Goal: Transaction & Acquisition: Purchase product/service

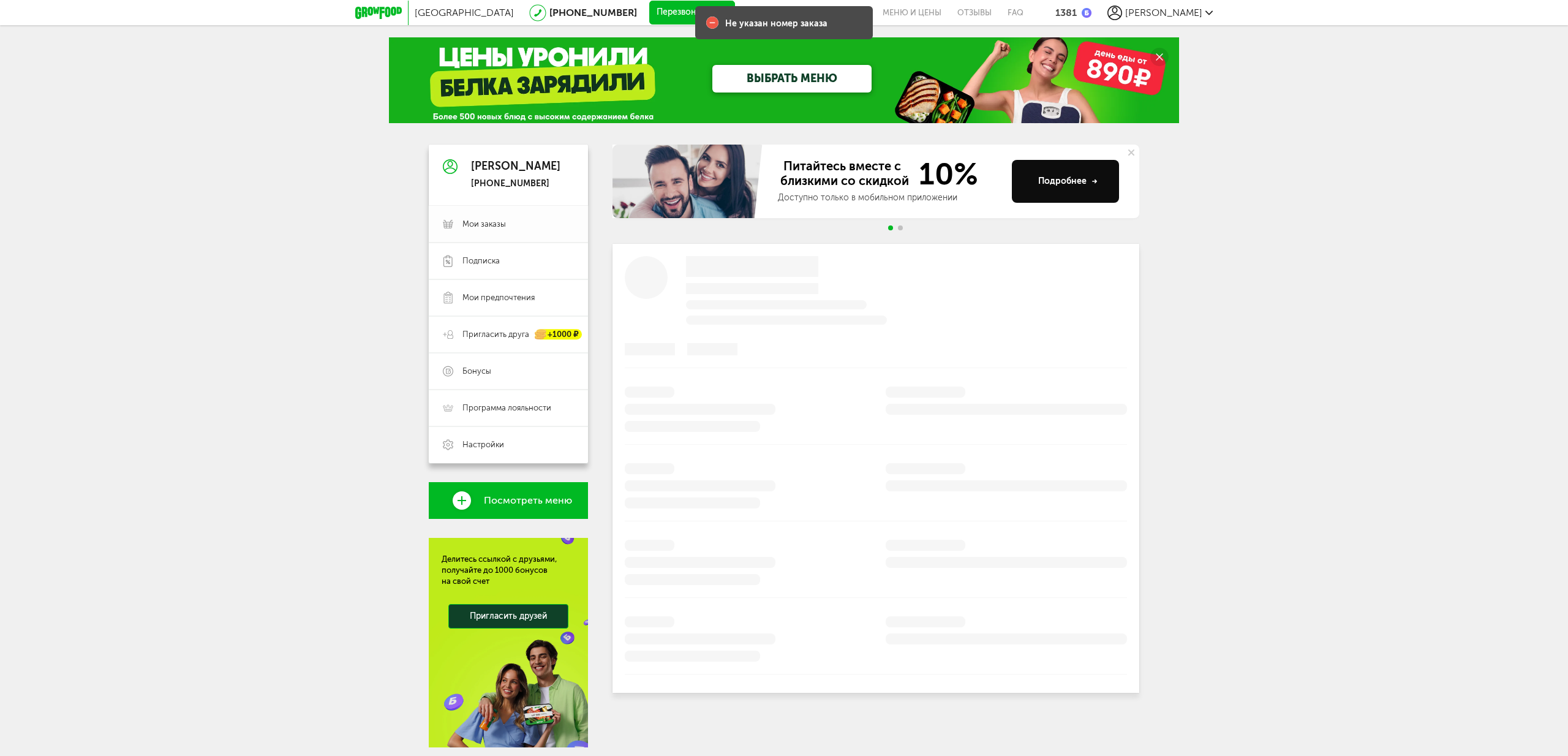
click at [474, 219] on span "Мои заказы" at bounding box center [484, 224] width 44 height 11
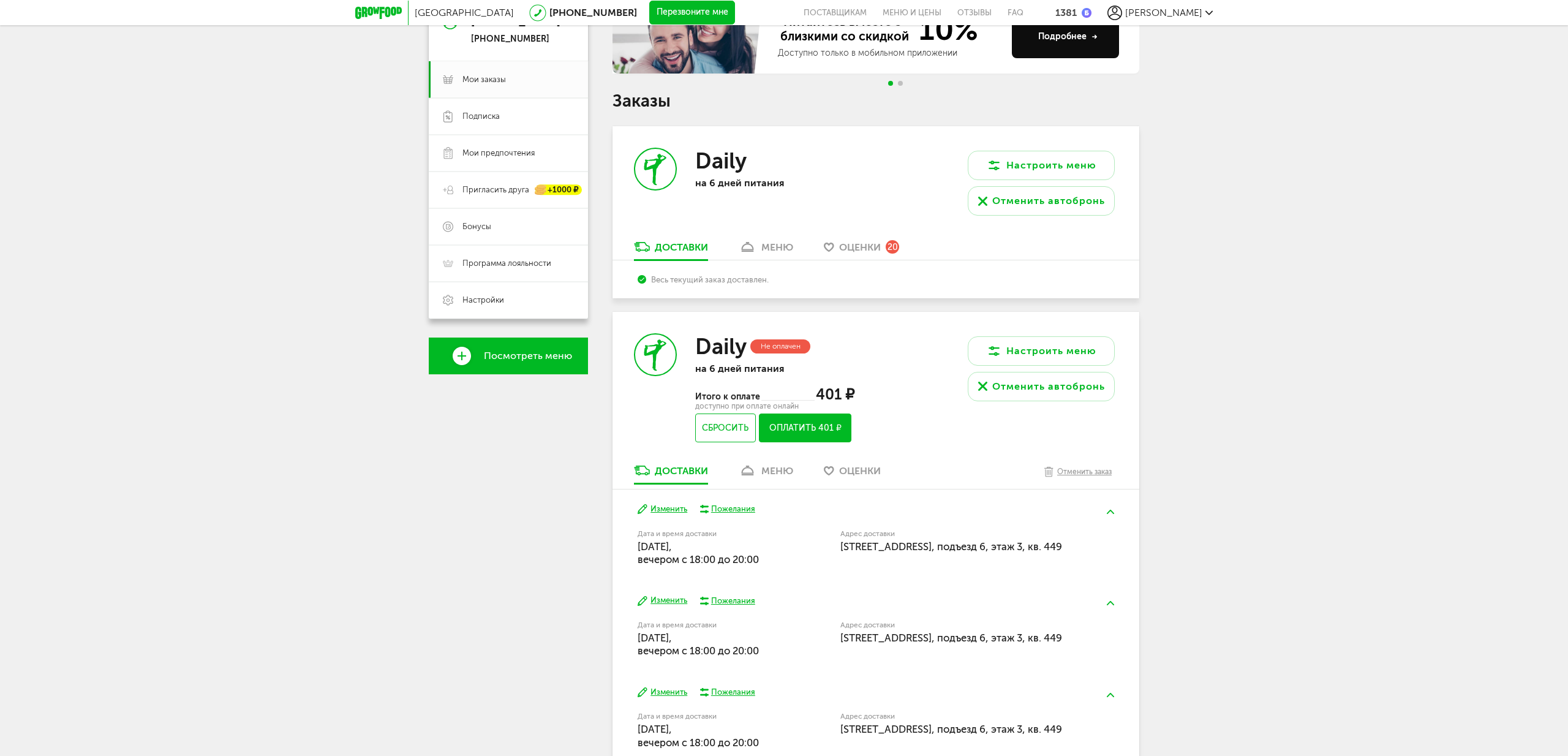
scroll to position [145, 0]
click at [823, 427] on button "Оплатить 401 ₽" at bounding box center [805, 428] width 92 height 29
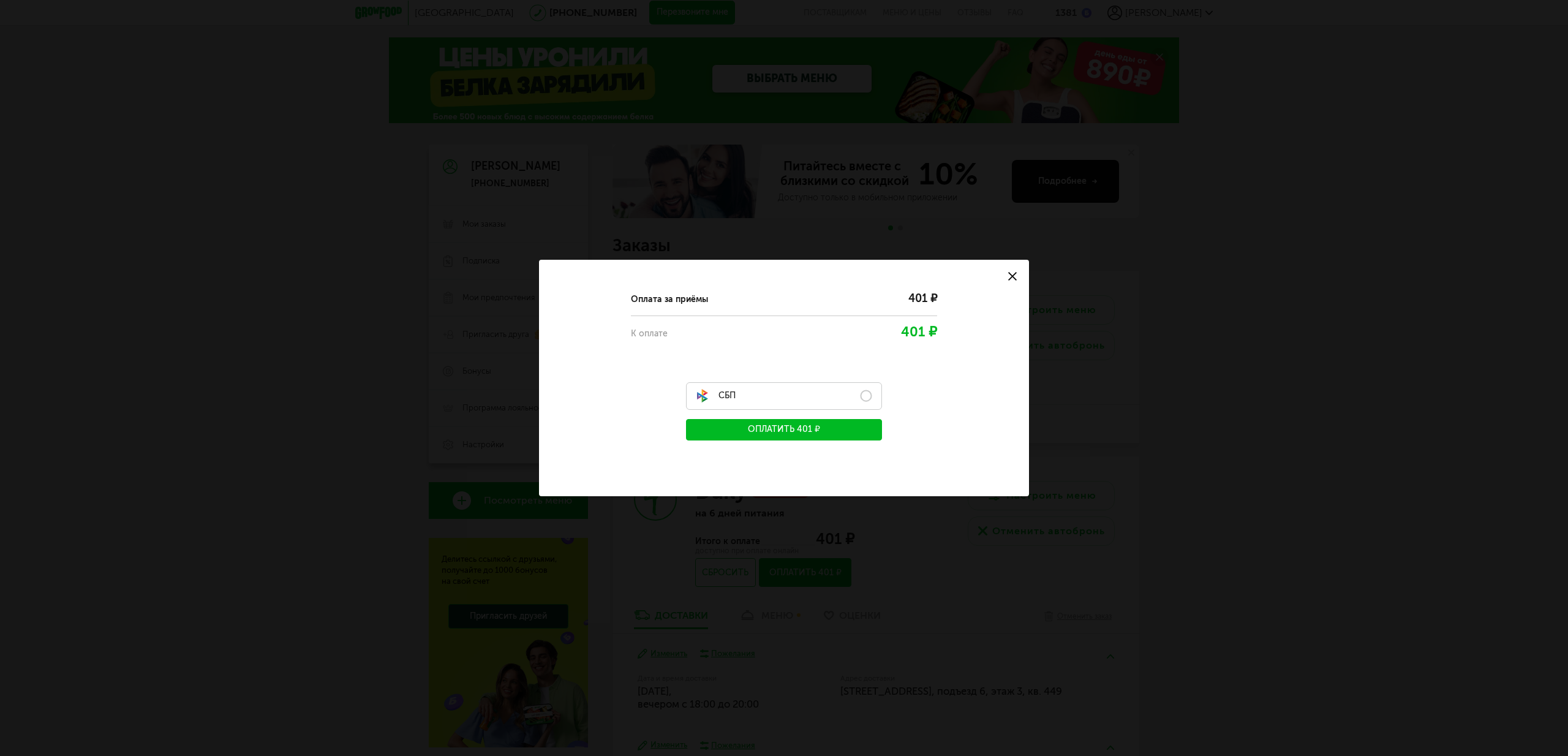
click at [869, 395] on label "СБП" at bounding box center [783, 396] width 196 height 27
click at [831, 428] on button "Оплатить 401 ₽" at bounding box center [783, 429] width 196 height 21
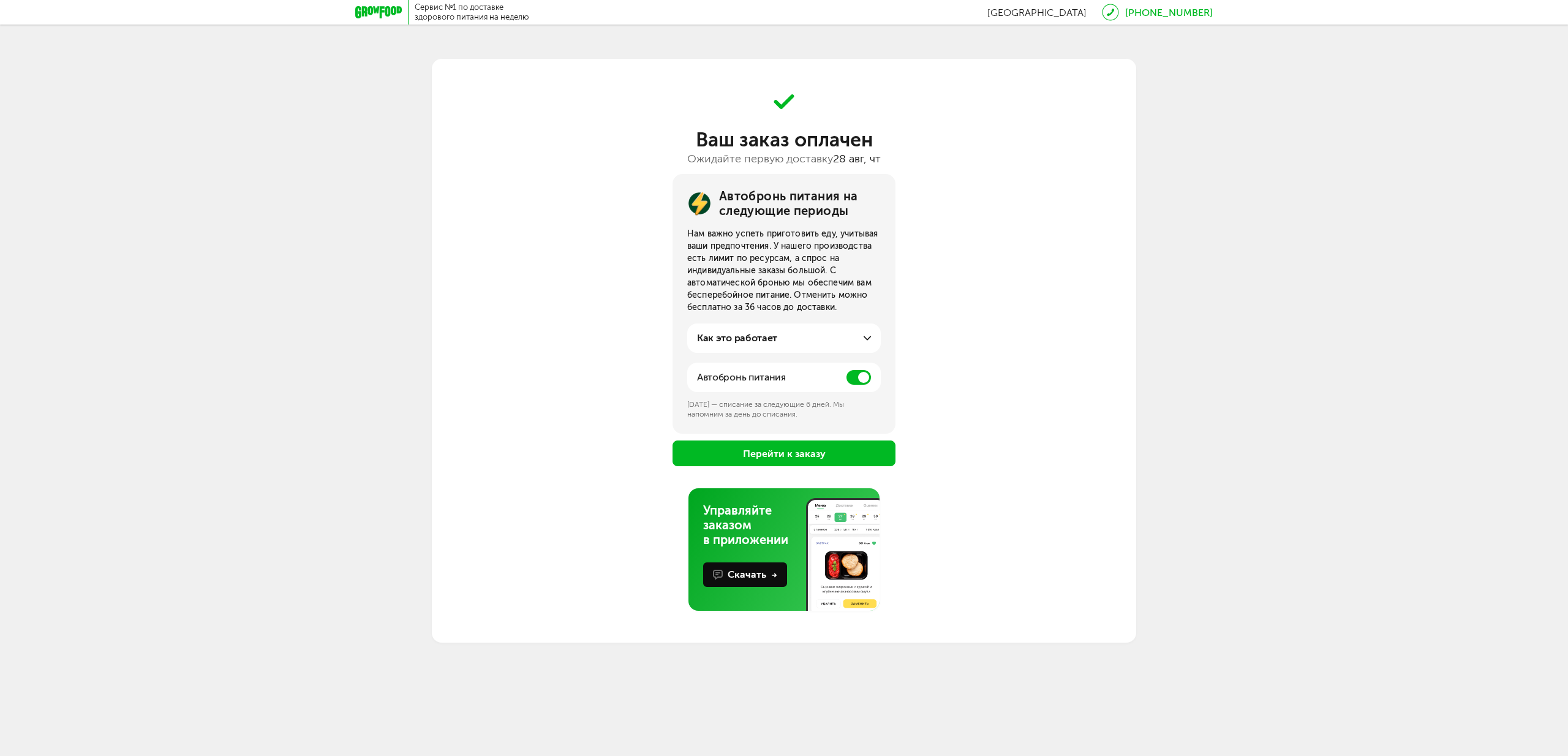
click at [859, 379] on span at bounding box center [858, 377] width 25 height 15
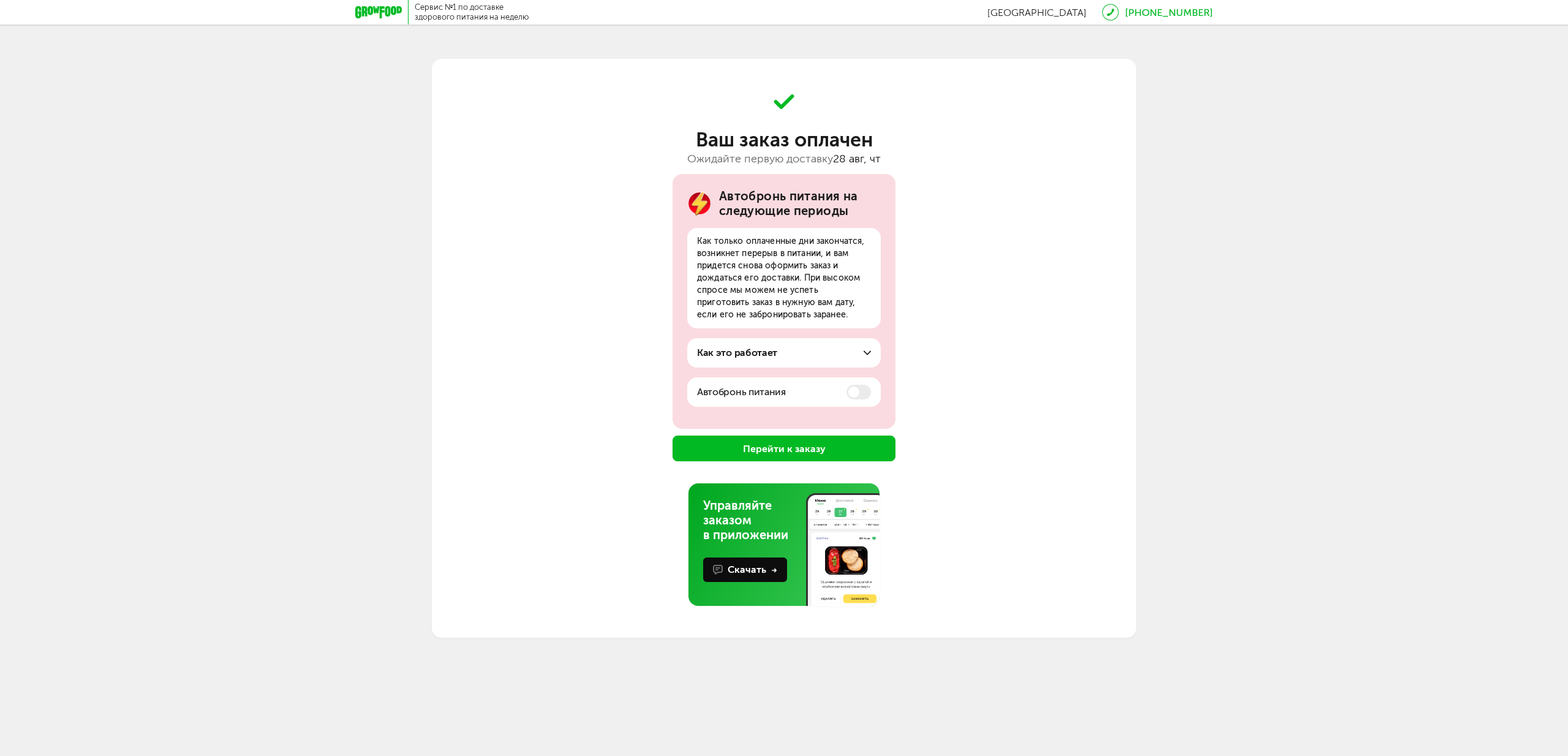
click at [801, 446] on button "Перейти к заказу" at bounding box center [783, 448] width 223 height 26
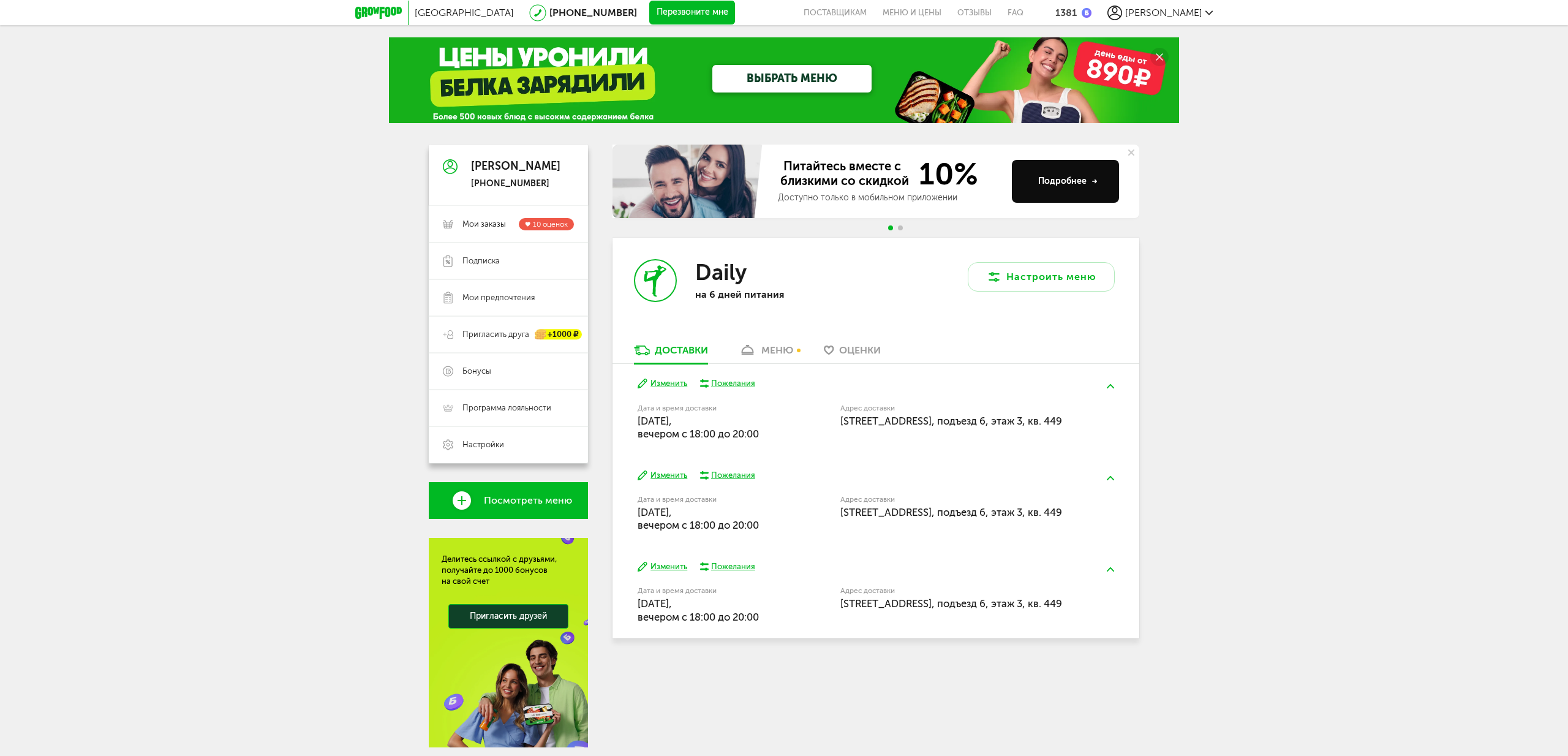
scroll to position [40, 0]
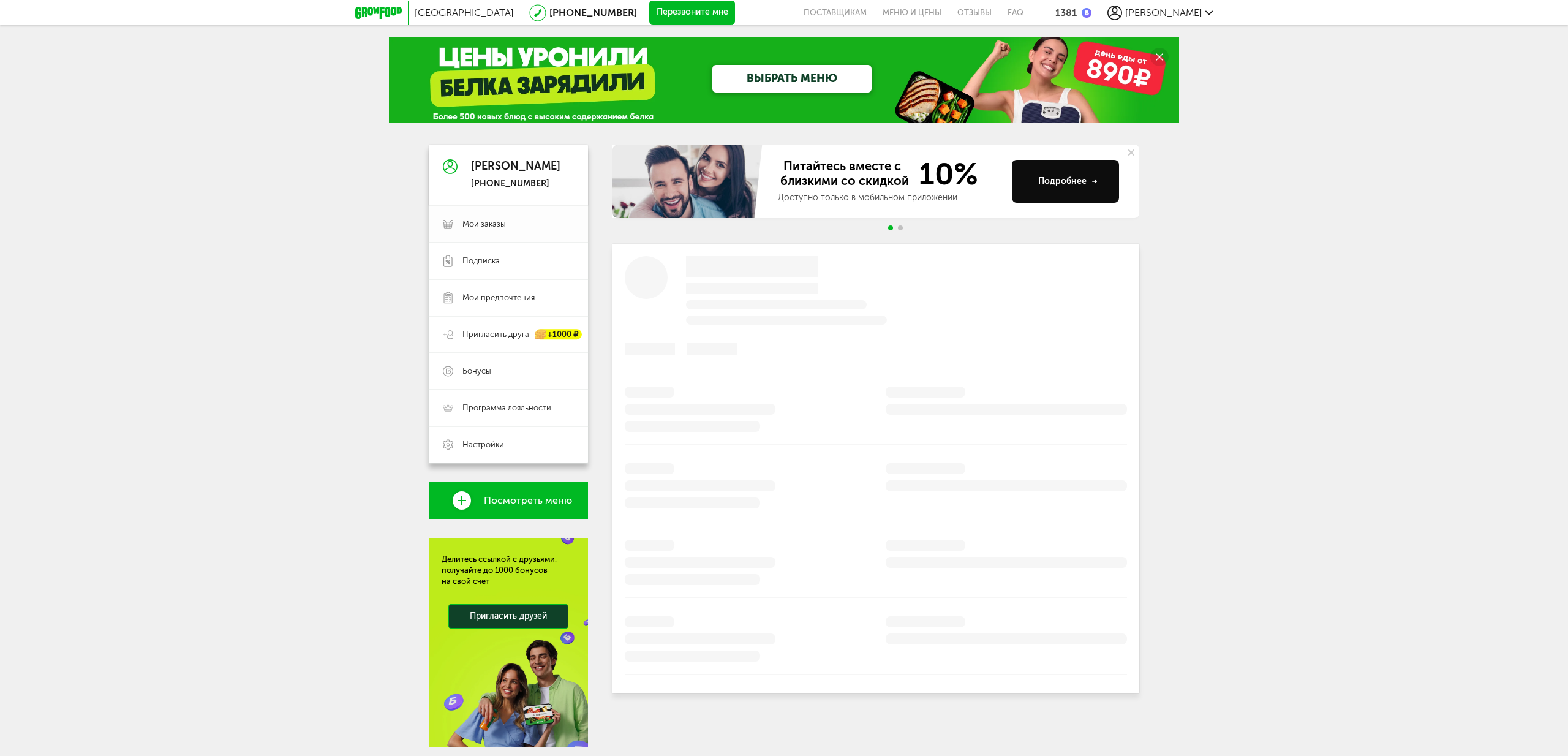
click at [486, 141] on div "Санкт-Петербург 8 (800) 555-21-78 Перезвоните мне поставщикам Меню и цены Отзыв…" at bounding box center [784, 398] width 1568 height 796
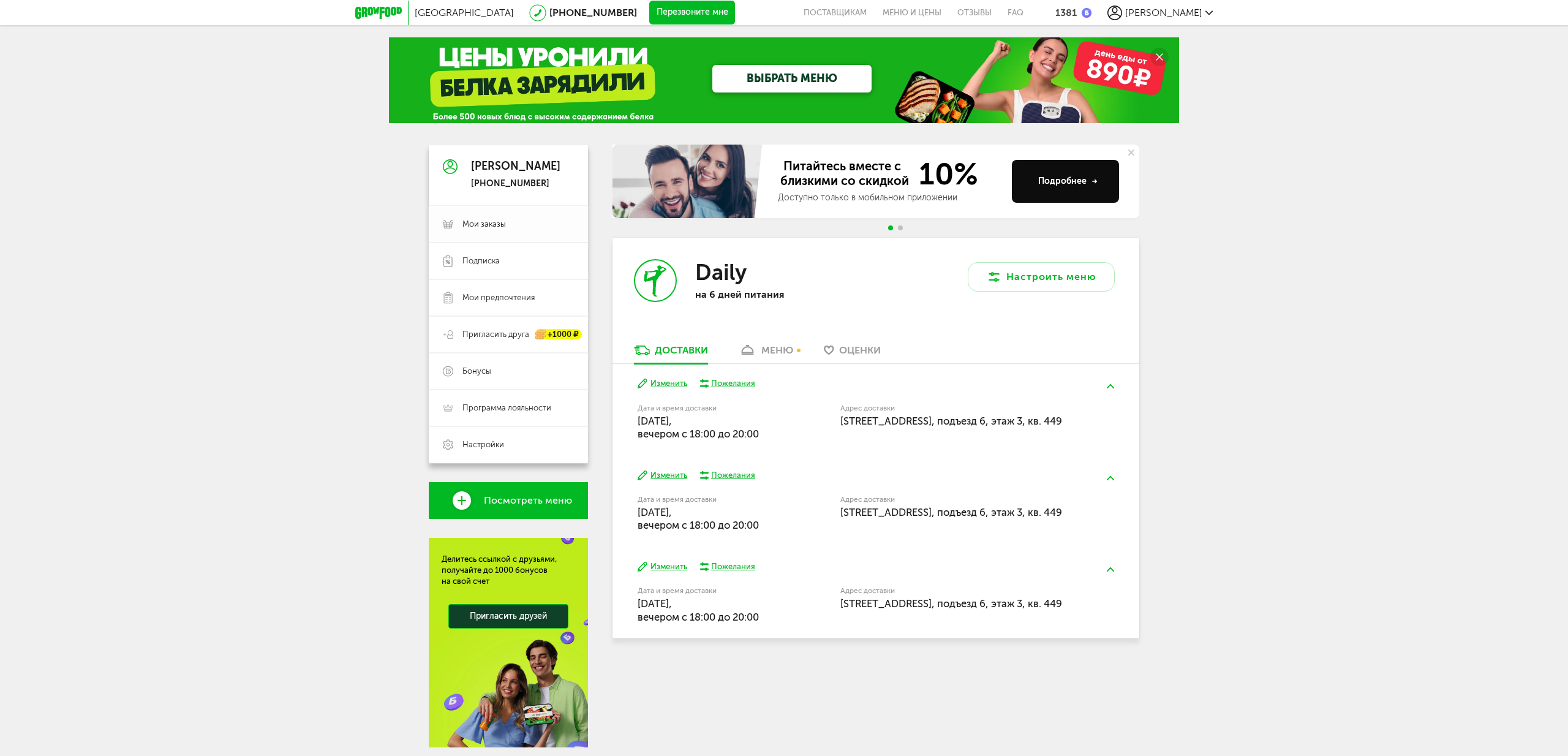
click at [486, 228] on span "Мои заказы" at bounding box center [484, 224] width 44 height 11
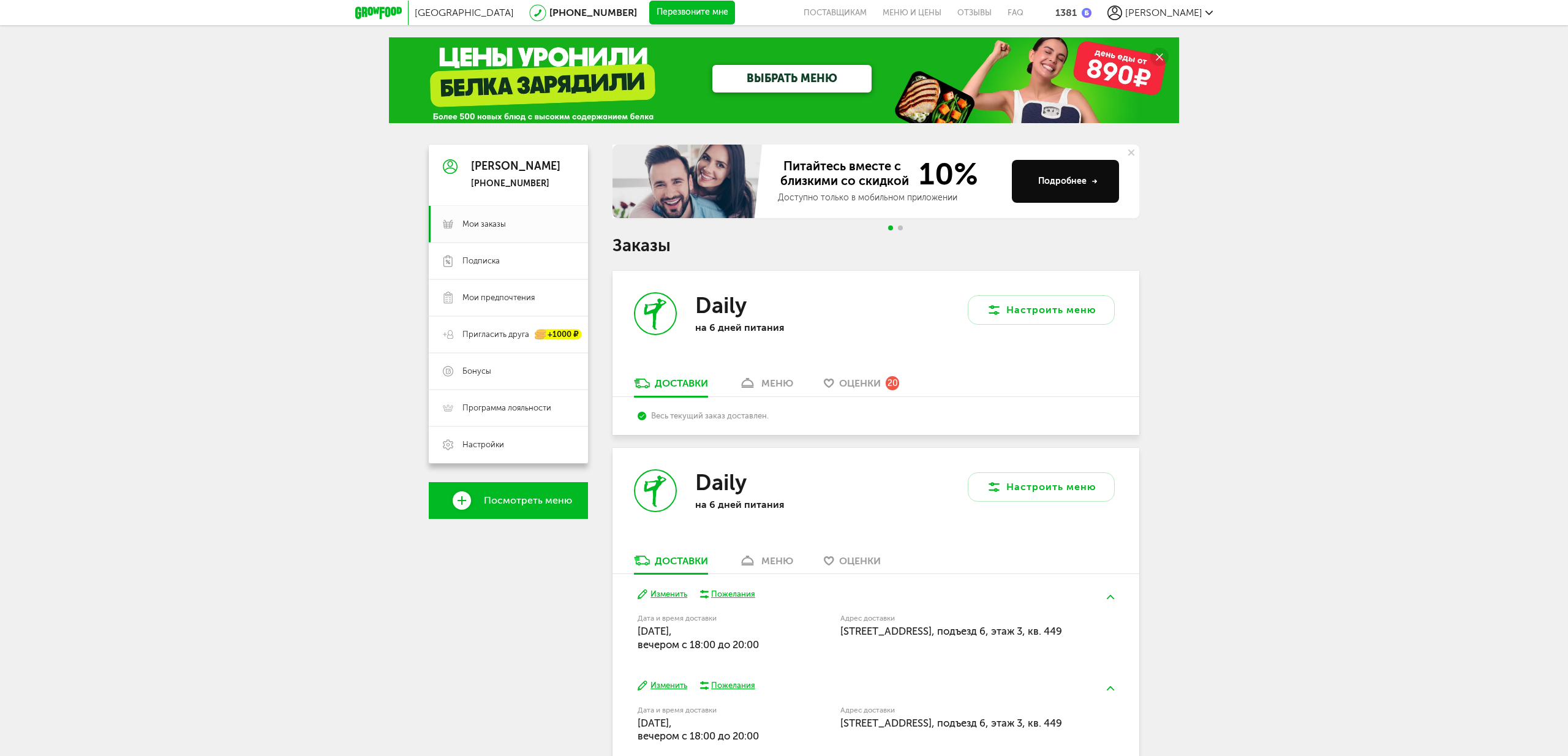
click at [761, 377] on div "меню" at bounding box center [776, 383] width 32 height 12
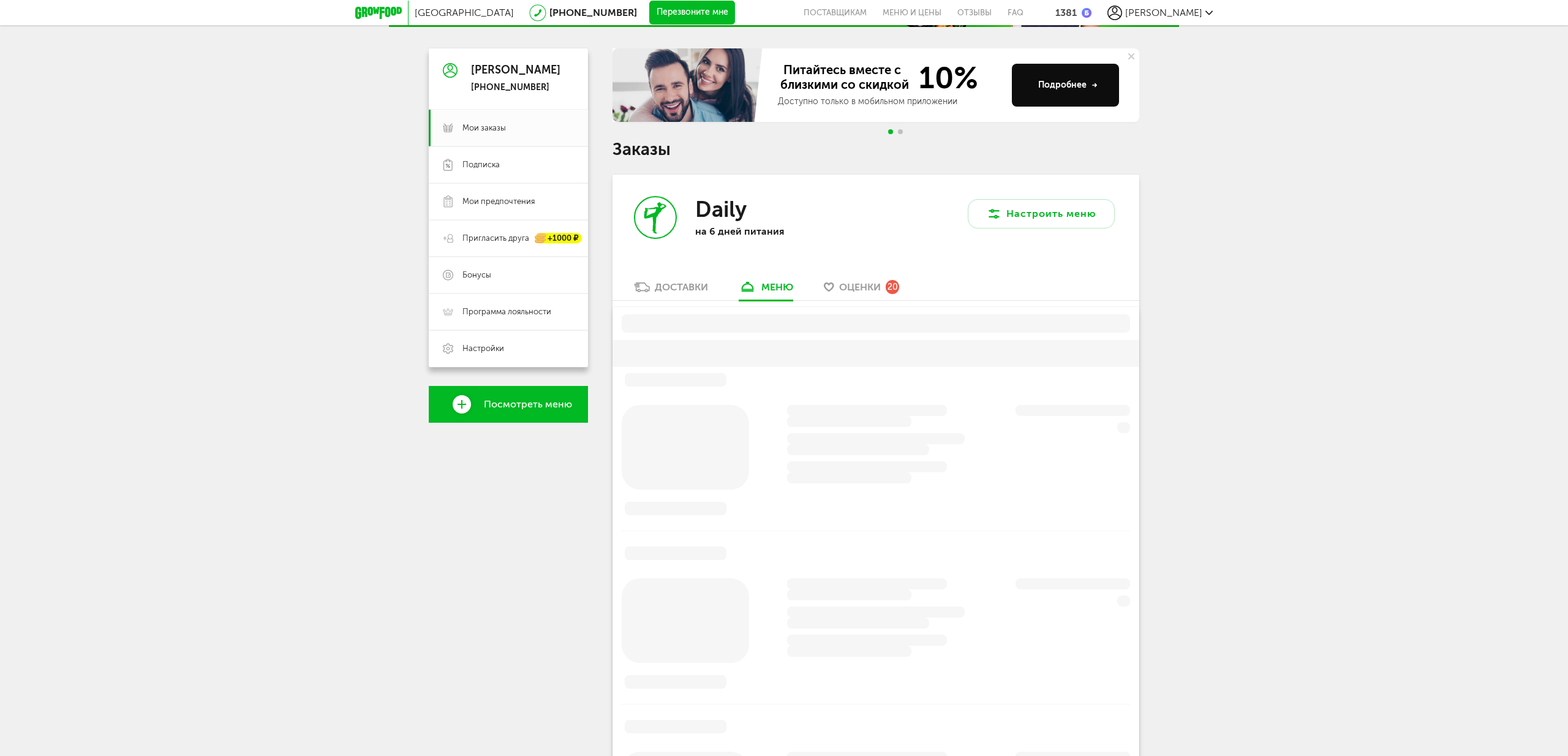
scroll to position [240, 0]
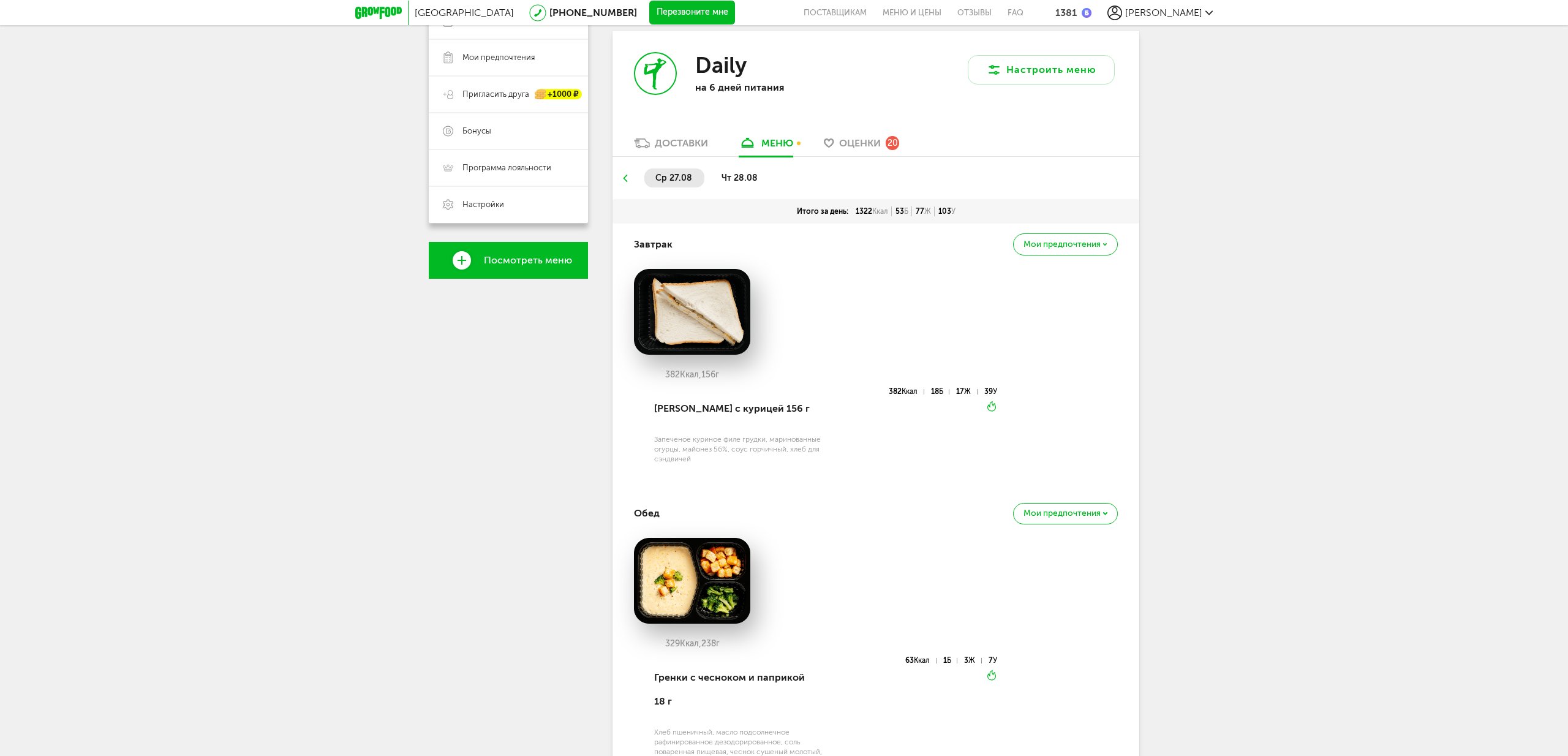
click at [738, 174] on span "чт 28.08" at bounding box center [740, 178] width 36 height 10
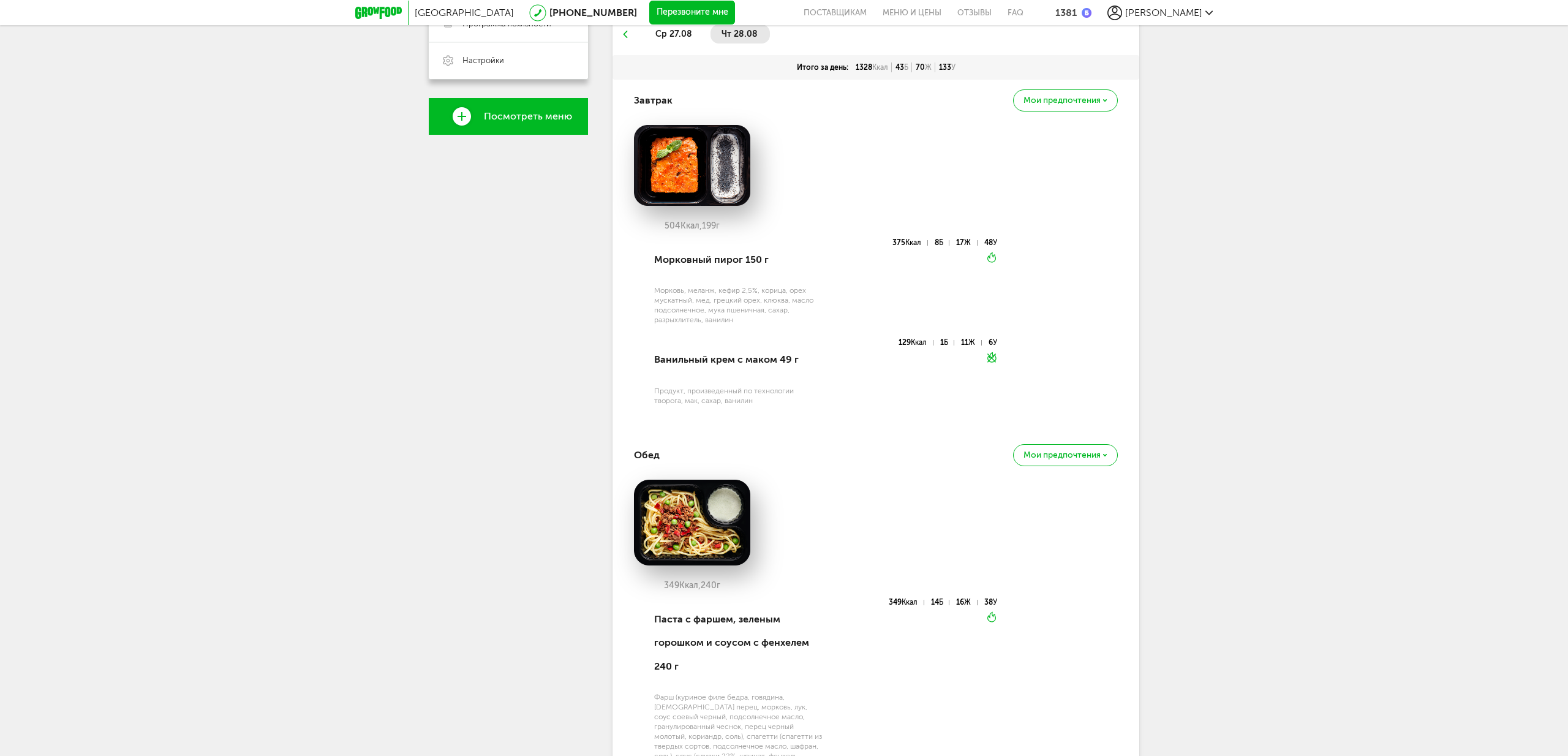
scroll to position [267, 0]
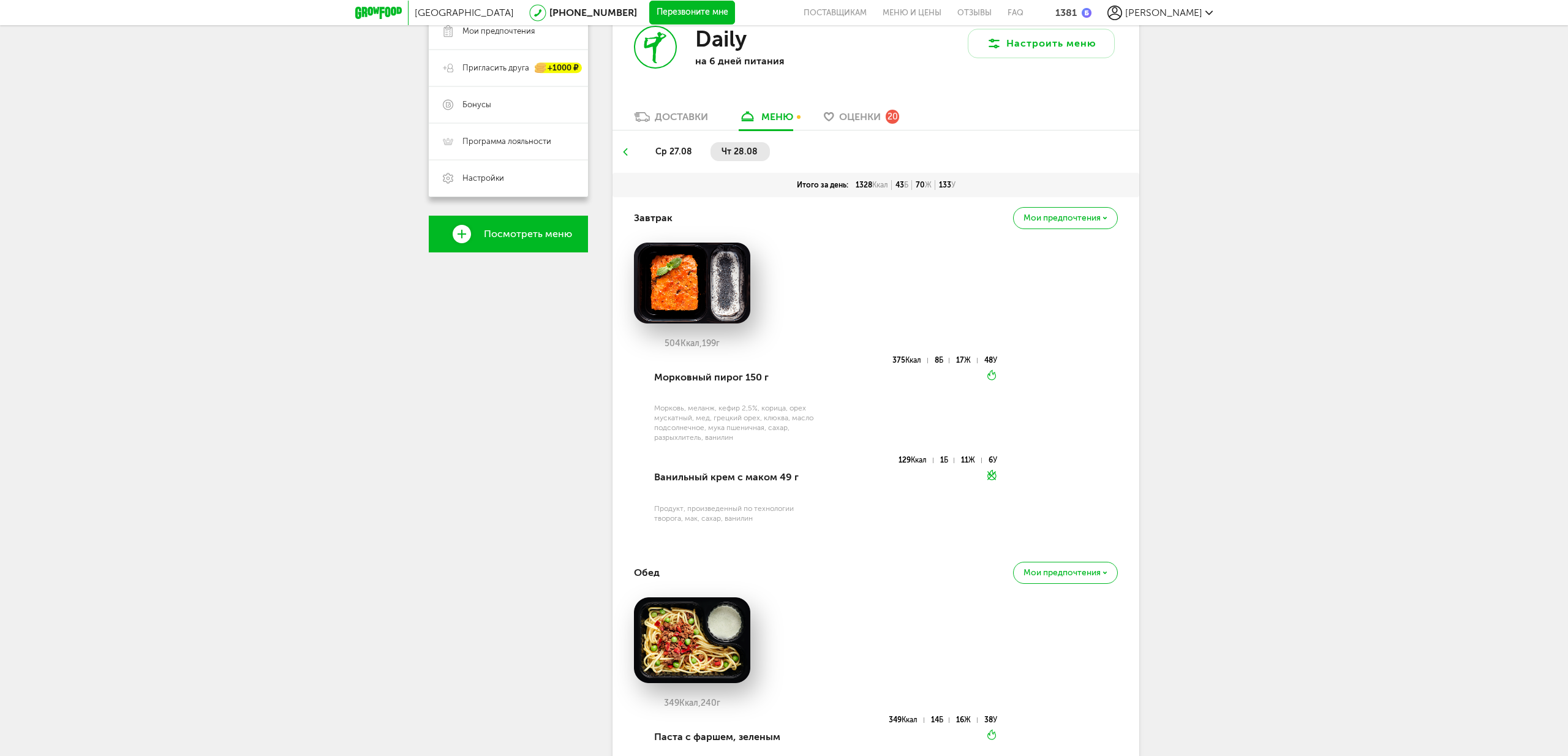
click at [669, 156] on span "ср 27.08" at bounding box center [673, 151] width 37 height 10
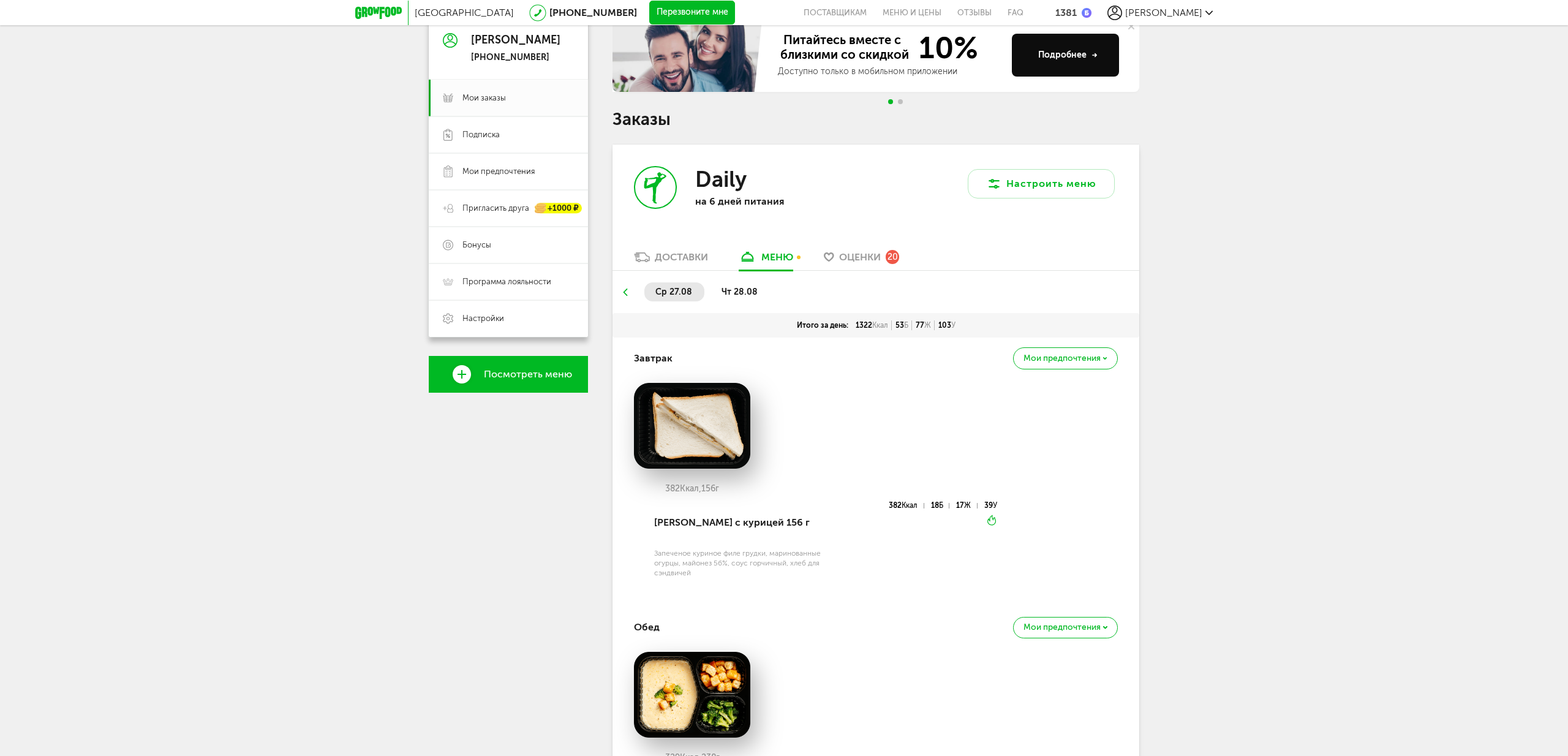
scroll to position [125, 0]
